Goal: Task Accomplishment & Management: Complete application form

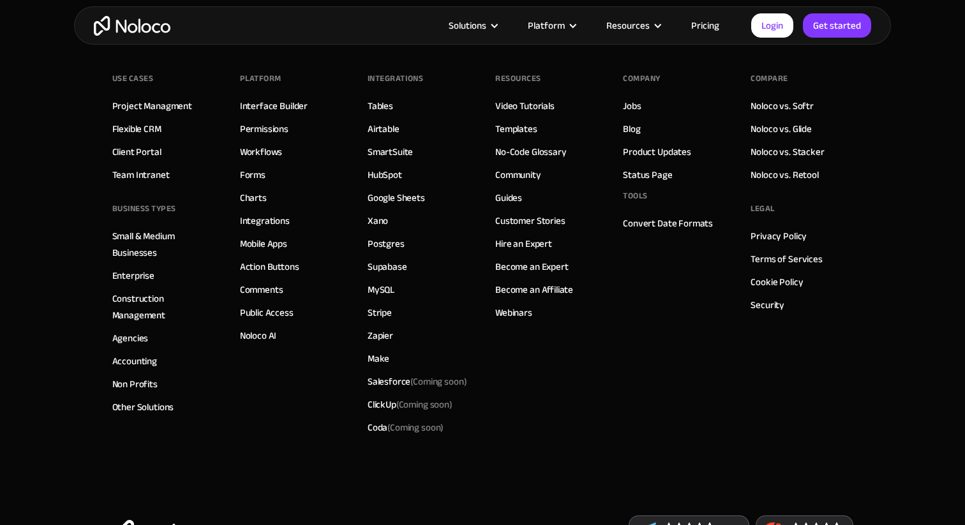
scroll to position [7204, 0]
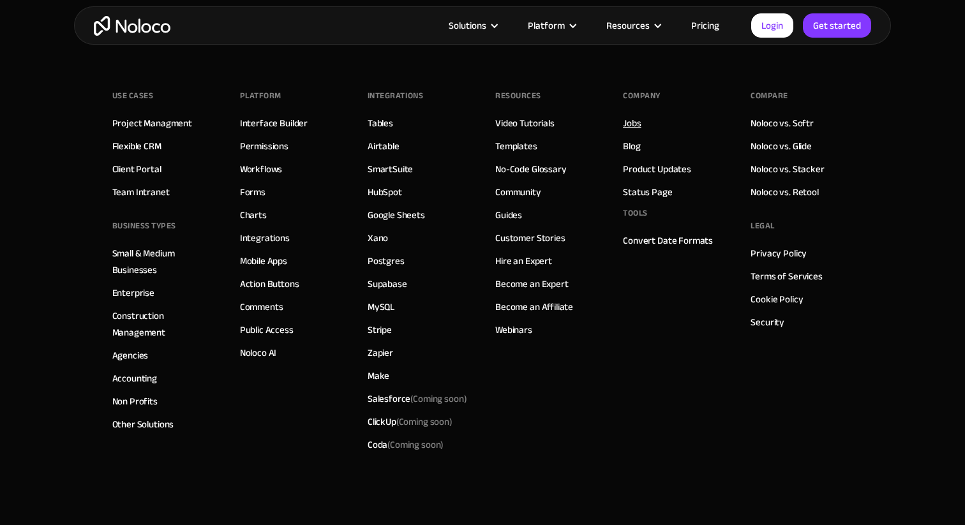
click at [636, 128] on link "Jobs" at bounding box center [632, 123] width 18 height 17
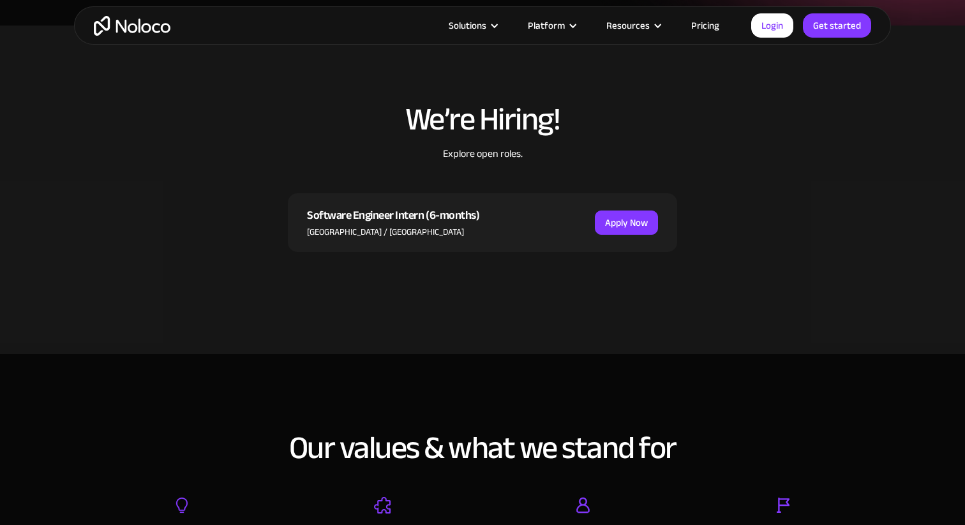
scroll to position [314, 0]
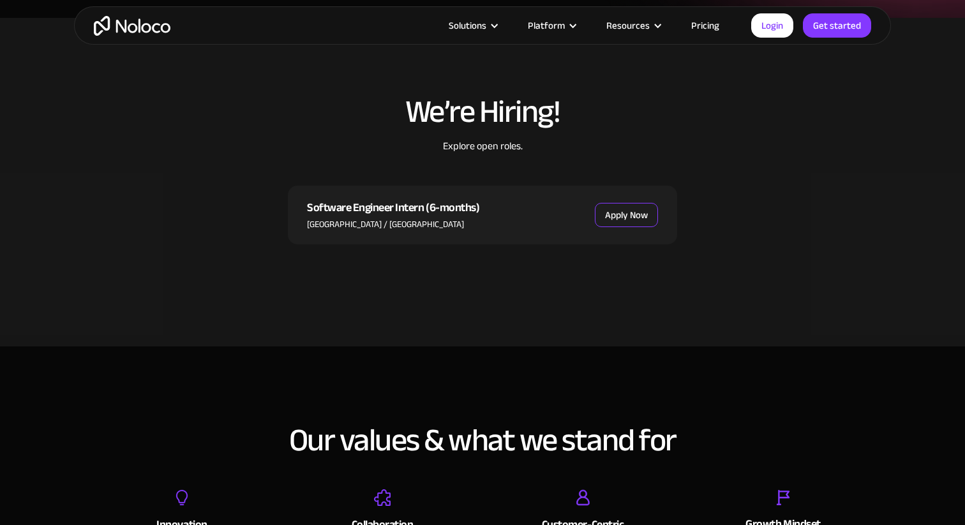
click at [628, 223] on link "Apply Now" at bounding box center [626, 215] width 63 height 24
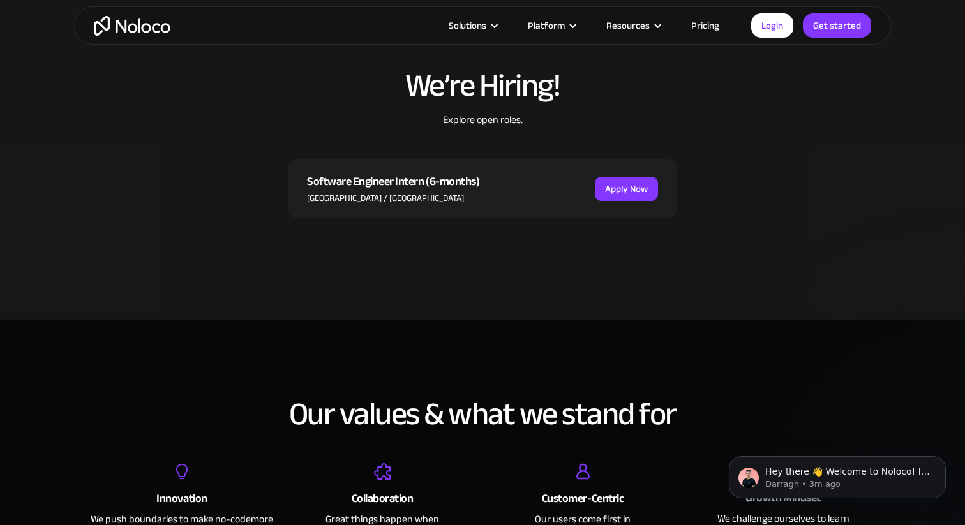
scroll to position [319, 0]
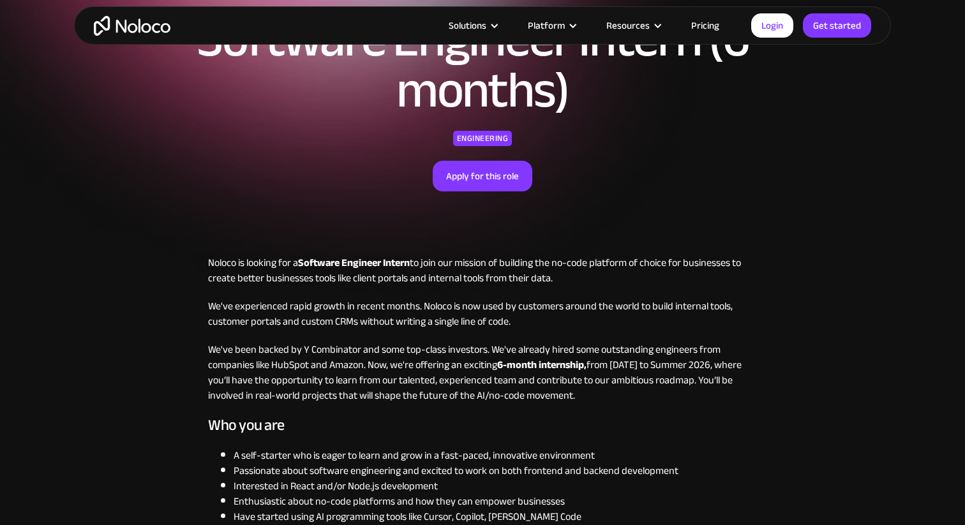
scroll to position [118, 0]
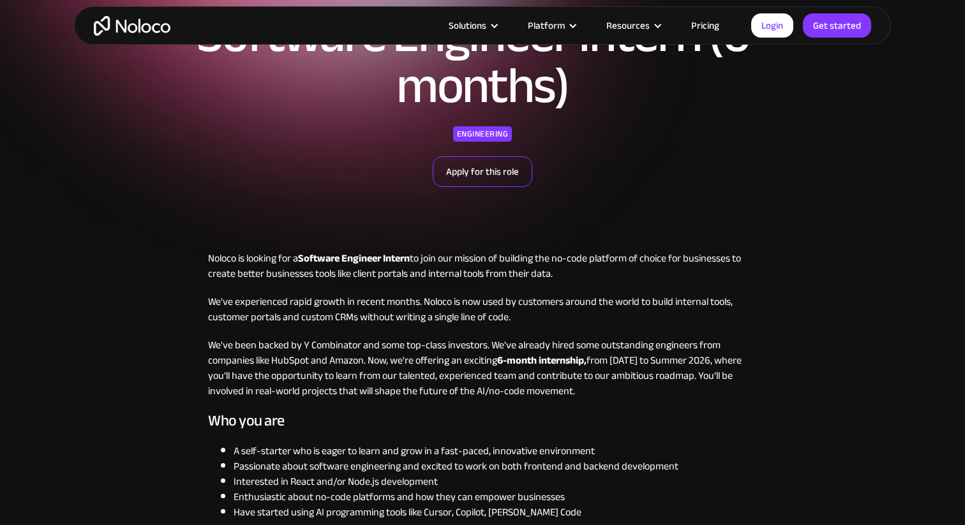
click at [504, 179] on link "Apply for this role" at bounding box center [483, 171] width 100 height 31
